Goal: Task Accomplishment & Management: Manage account settings

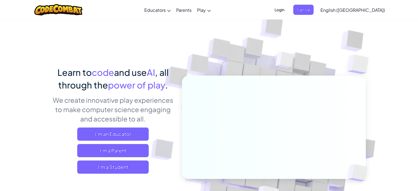
click at [314, 16] on div "Login Sign Up English (US) English (US) English (UK) 简体中文 繁體中文 русский español …" at bounding box center [328, 9] width 119 height 15
click at [288, 7] on span "Login" at bounding box center [279, 10] width 17 height 10
click at [288, 10] on span "Login" at bounding box center [279, 10] width 17 height 10
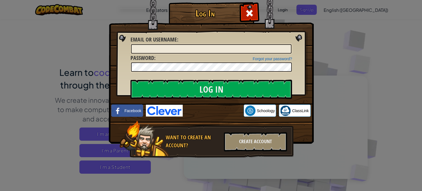
click at [340, 43] on div "Log In Unknown Error Email or Username : Forgot your password? Password : Log I…" at bounding box center [211, 95] width 422 height 191
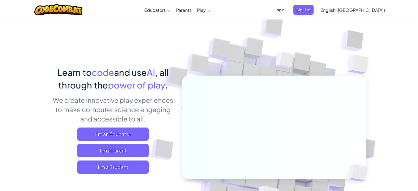
click at [288, 9] on span "Login" at bounding box center [279, 10] width 17 height 10
